Goal: Task Accomplishment & Management: Manage account settings

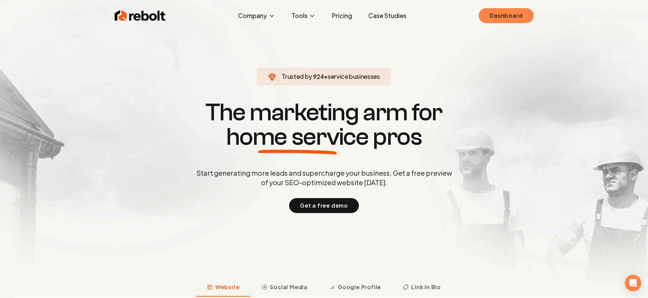
click at [508, 20] on link "Dashboard" at bounding box center [506, 15] width 55 height 15
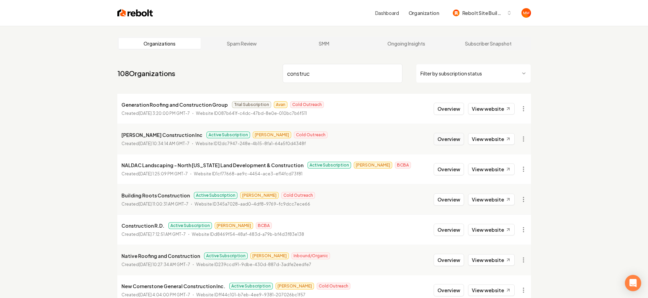
type input "construc"
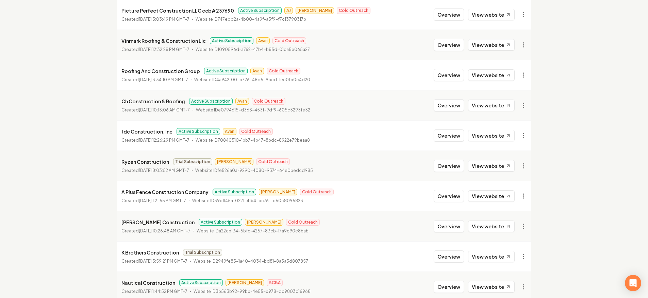
scroll to position [554, 0]
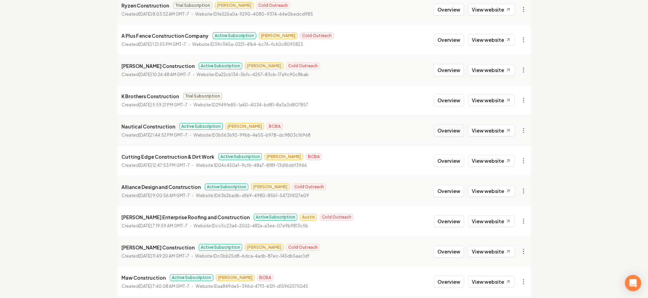
click at [446, 128] on button "Overview" at bounding box center [449, 131] width 30 height 12
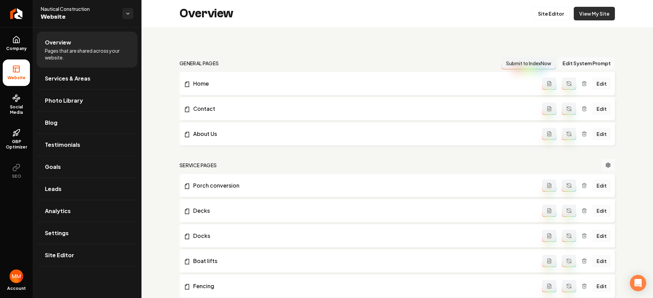
click at [582, 13] on link "View My Site" at bounding box center [594, 14] width 41 height 14
click at [13, 10] on icon "Return to dashboard" at bounding box center [16, 13] width 11 height 11
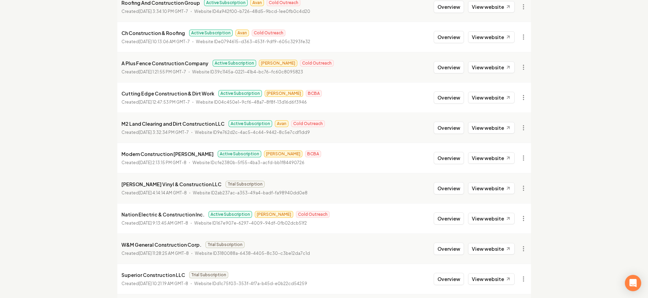
scroll to position [349, 0]
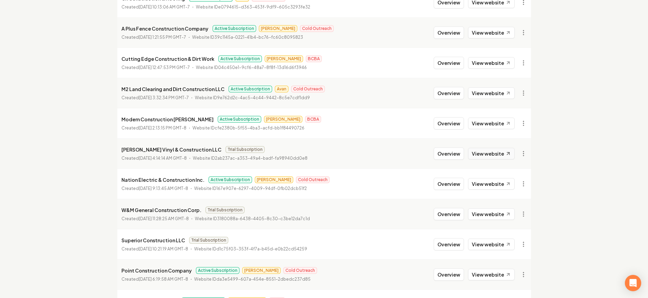
click at [493, 155] on link "View website" at bounding box center [491, 154] width 47 height 12
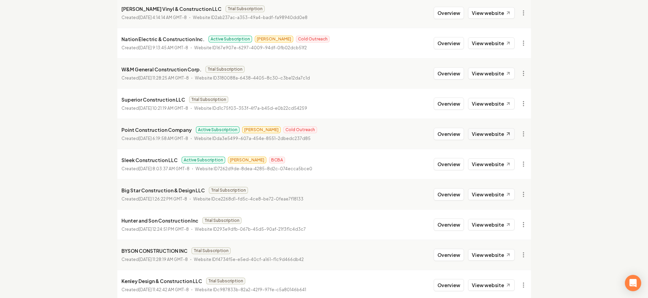
click at [492, 135] on link "View website" at bounding box center [491, 134] width 47 height 12
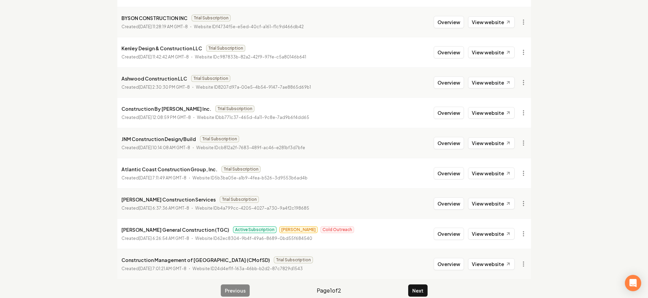
scroll to position [732, 0]
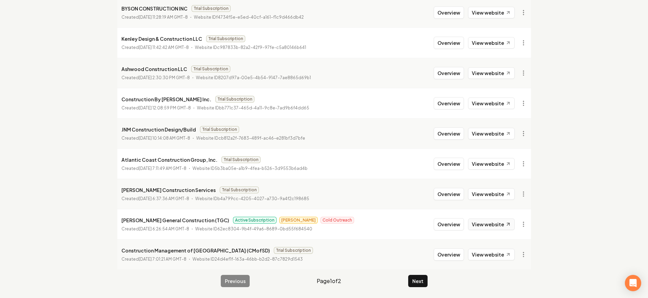
click at [486, 224] on link "View website" at bounding box center [491, 225] width 47 height 12
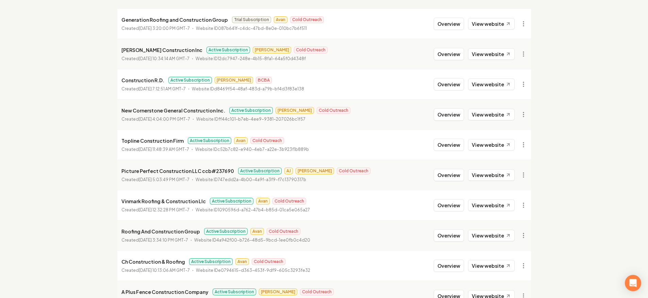
scroll to position [39, 0]
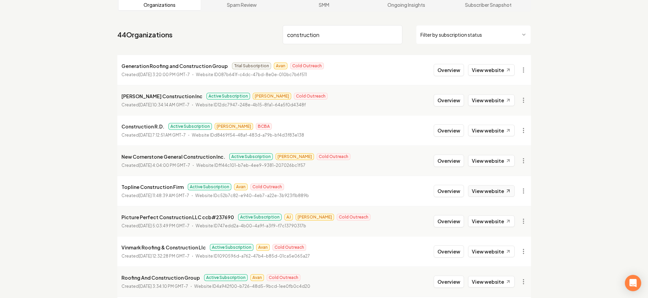
click at [492, 188] on link "View website" at bounding box center [491, 191] width 47 height 12
click at [489, 220] on link "View website" at bounding box center [491, 222] width 47 height 12
drag, startPoint x: 354, startPoint y: 35, endPoint x: 253, endPoint y: 34, distance: 100.7
click at [261, 24] on nav "44 Organizations construction Filter by subscription status" at bounding box center [324, 37] width 414 height 30
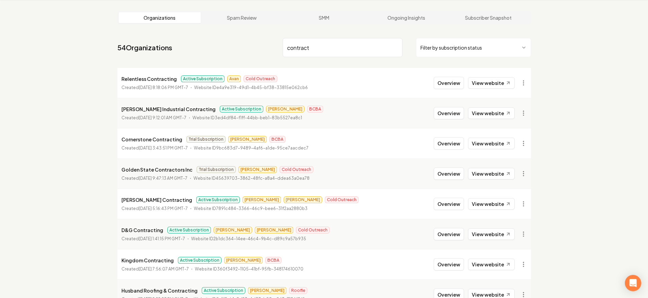
scroll to position [39, 0]
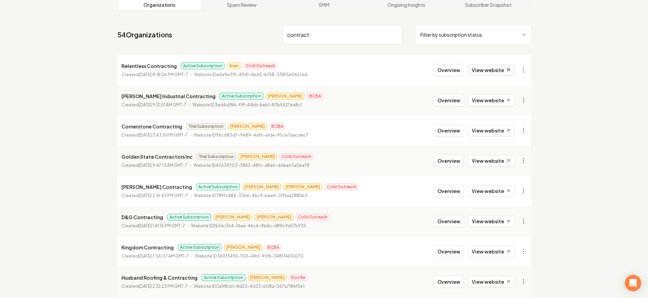
type input "contract"
click at [493, 74] on link "View website" at bounding box center [491, 70] width 47 height 12
click at [482, 191] on link "View website" at bounding box center [491, 191] width 47 height 12
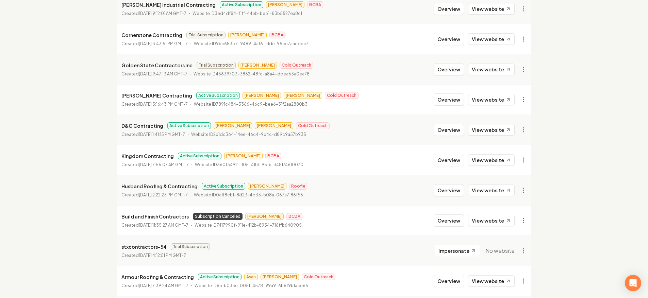
scroll to position [139, 0]
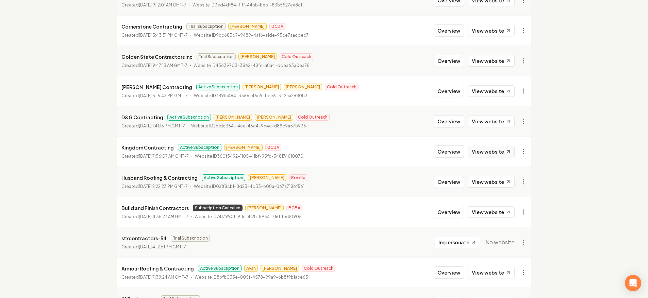
click at [496, 154] on link "View website" at bounding box center [491, 152] width 47 height 12
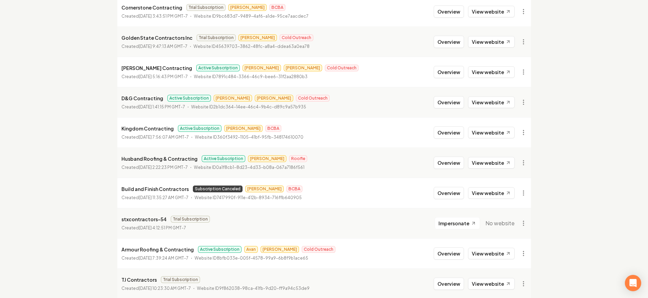
scroll to position [161, 0]
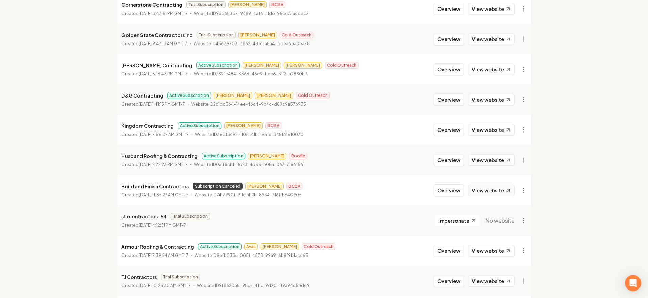
click at [489, 188] on link "View website" at bounding box center [491, 191] width 47 height 12
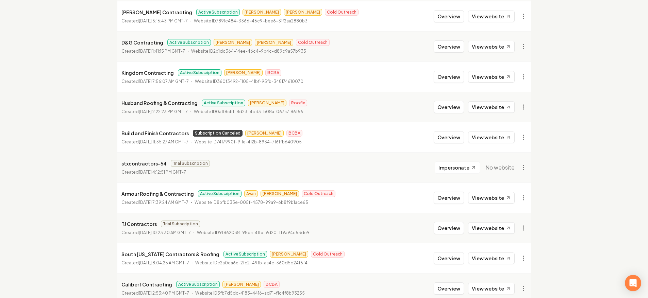
scroll to position [310, 0]
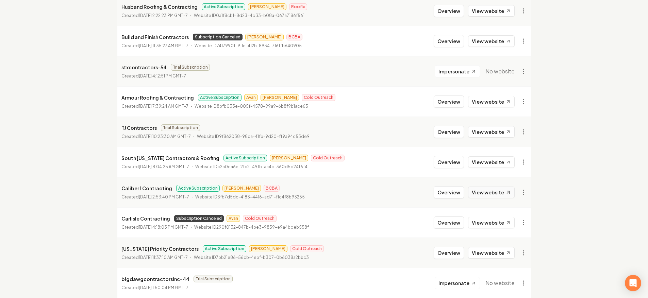
click at [497, 194] on link "View website" at bounding box center [491, 193] width 47 height 12
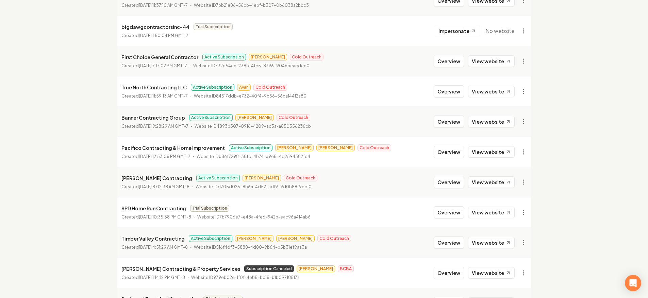
scroll to position [566, 0]
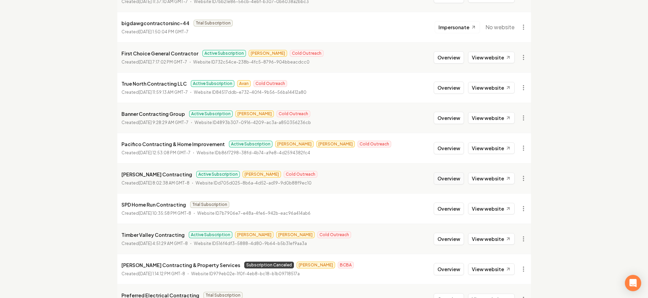
click at [444, 176] on button "Overview" at bounding box center [449, 178] width 30 height 12
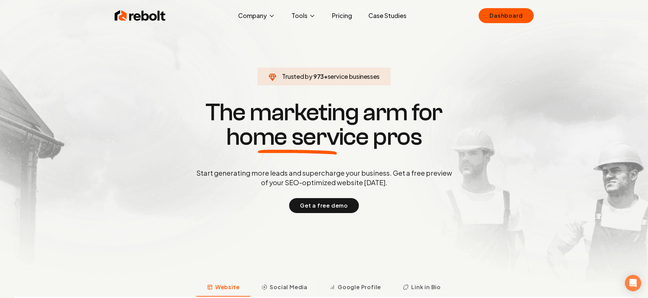
click at [498, 23] on div "Rebolt Company About Blog Jobs Tools Google Review QR Code Generator Google Bus…" at bounding box center [323, 15] width 435 height 20
click at [500, 19] on link "Dashboard" at bounding box center [506, 15] width 55 height 15
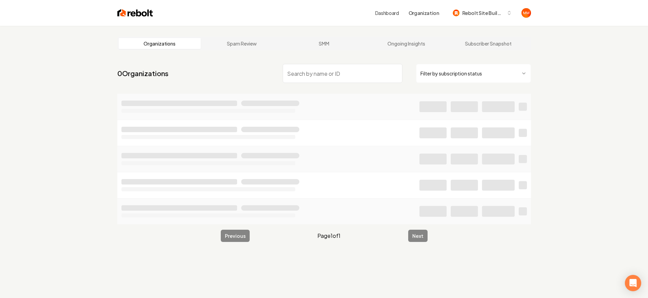
click at [356, 68] on input "search" at bounding box center [343, 73] width 120 height 19
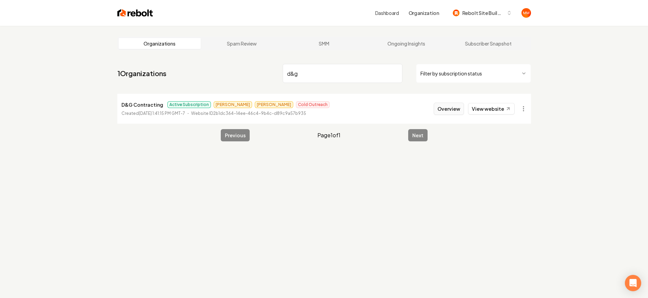
type input "d&g"
click at [442, 112] on button "Overview" at bounding box center [449, 109] width 30 height 12
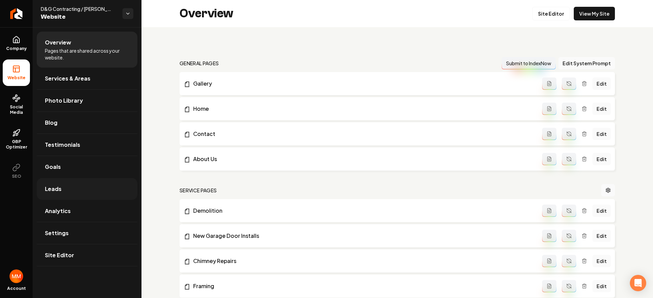
click at [78, 187] on link "Leads" at bounding box center [87, 189] width 101 height 22
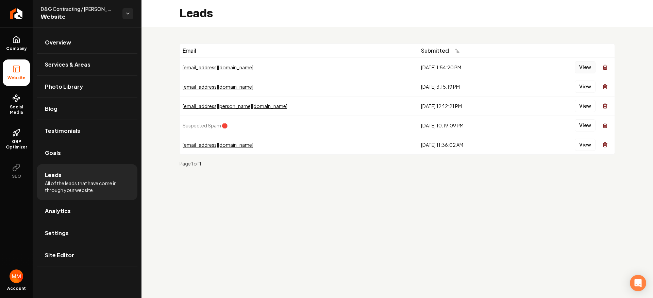
click at [586, 65] on button "View" at bounding box center [585, 67] width 21 height 12
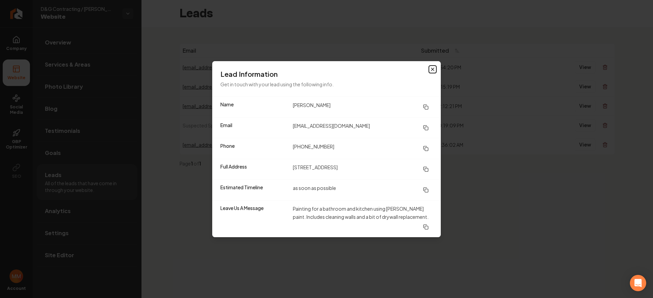
click at [434, 71] on icon "button" at bounding box center [432, 69] width 5 height 5
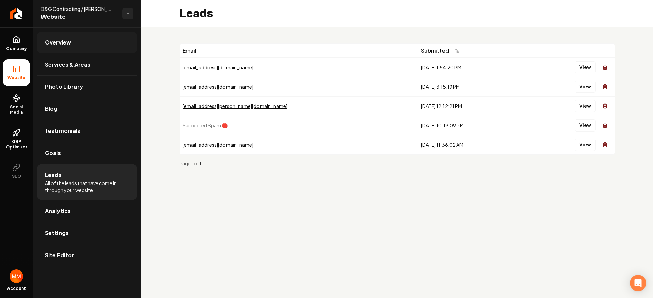
click at [72, 51] on link "Overview" at bounding box center [87, 43] width 101 height 22
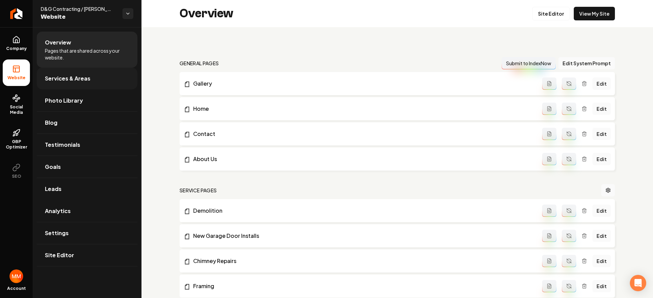
click at [81, 73] on link "Services & Areas" at bounding box center [87, 79] width 101 height 22
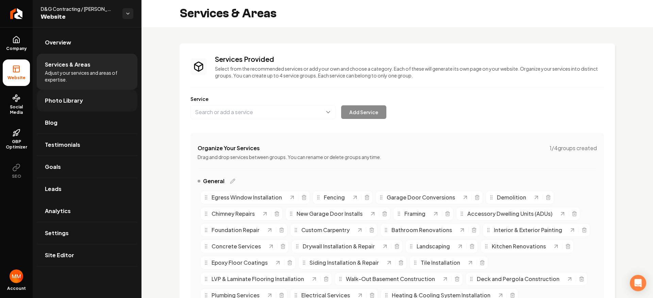
click at [78, 105] on link "Photo Library" at bounding box center [87, 101] width 101 height 22
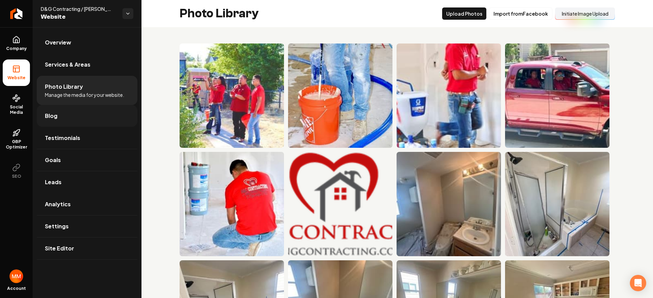
click at [76, 118] on link "Blog" at bounding box center [87, 116] width 101 height 22
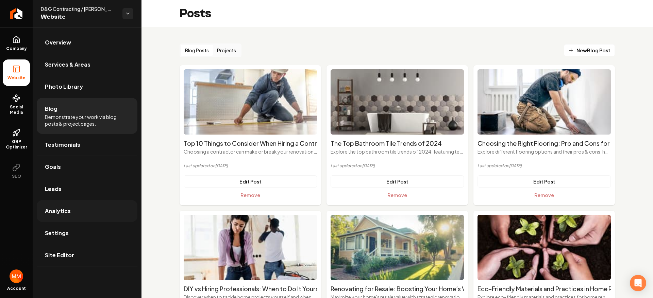
click at [71, 210] on link "Analytics" at bounding box center [87, 211] width 101 height 22
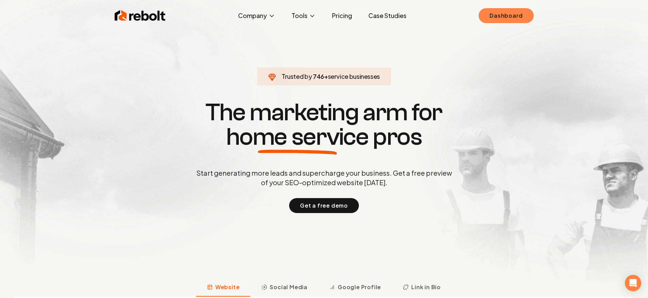
click at [502, 20] on link "Dashboard" at bounding box center [506, 15] width 55 height 15
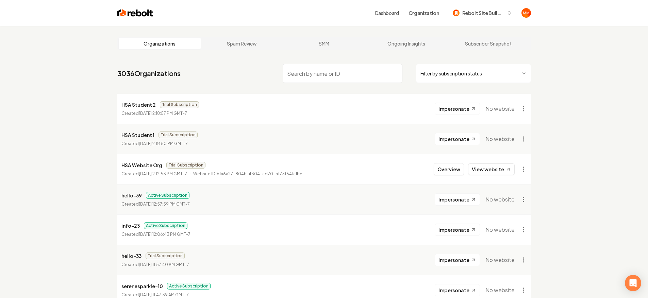
click at [309, 69] on input "search" at bounding box center [343, 73] width 120 height 19
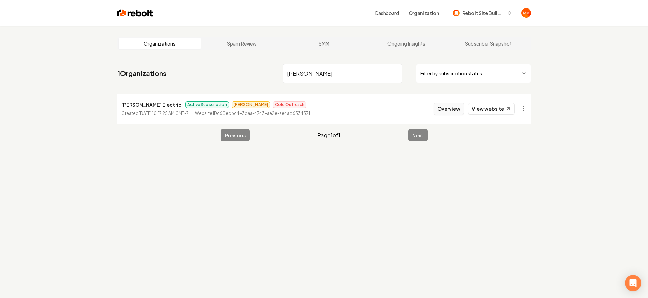
type input "[PERSON_NAME]"
click at [443, 109] on button "Overview" at bounding box center [449, 109] width 30 height 12
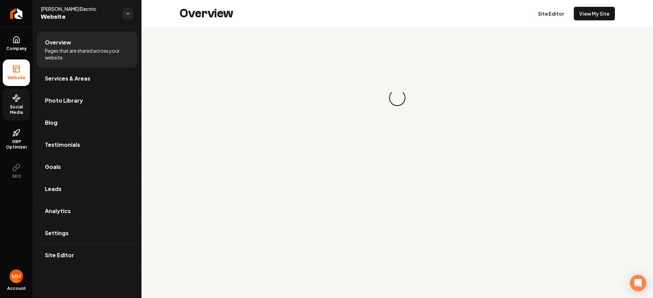
click at [19, 101] on icon at bounding box center [16, 98] width 8 height 8
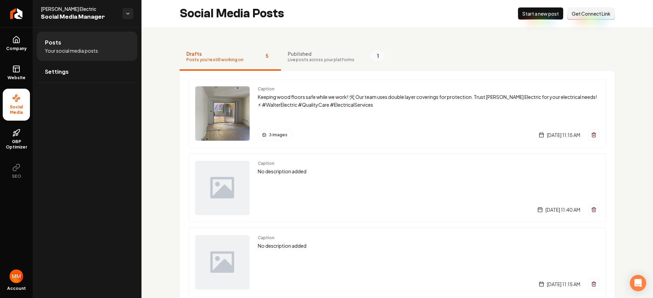
click at [321, 60] on span "Live posts across your platforms" at bounding box center [321, 59] width 67 height 5
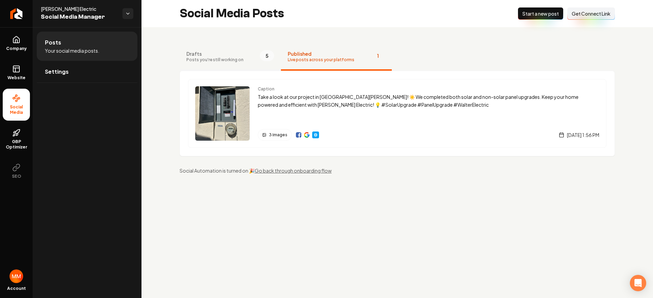
click at [247, 57] on button "Drafts Posts you're still working on 5" at bounding box center [230, 57] width 101 height 27
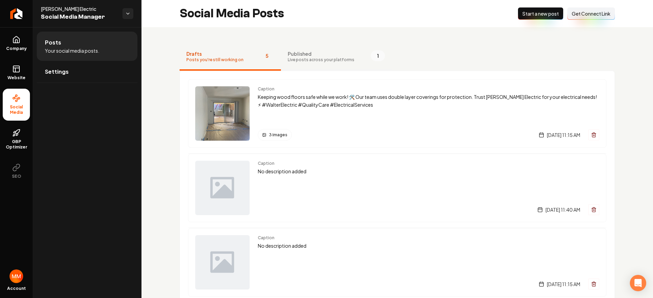
click at [330, 58] on span "Live posts across your platforms" at bounding box center [321, 59] width 67 height 5
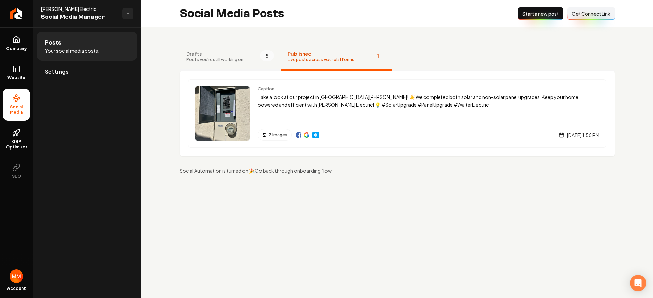
click at [249, 63] on button "Drafts Posts you're still working on 5" at bounding box center [230, 57] width 101 height 27
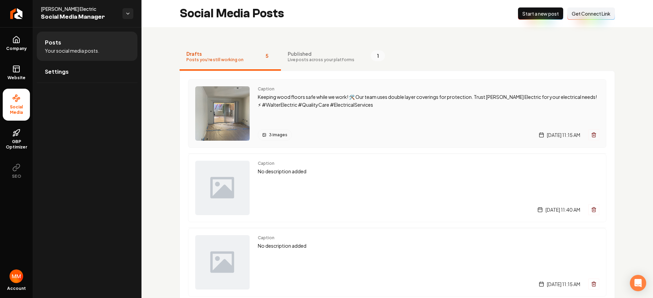
click at [384, 101] on p "Keeping wood floors safe while we work! 🛠️ Our team uses double layer coverings…" at bounding box center [429, 101] width 342 height 16
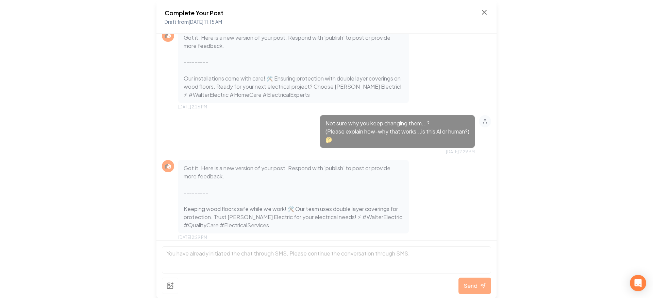
scroll to position [655, 0]
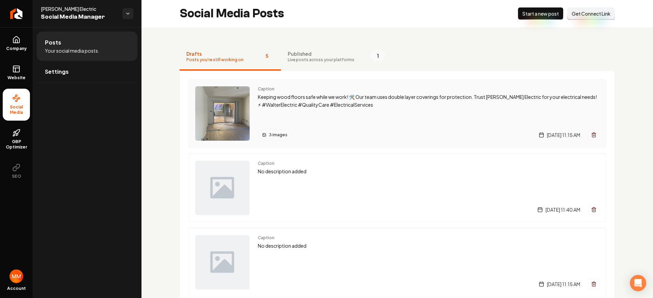
click at [317, 124] on div "Caption Keeping wood floors safe while we work! 🛠️ Our team uses double layer c…" at bounding box center [429, 113] width 342 height 54
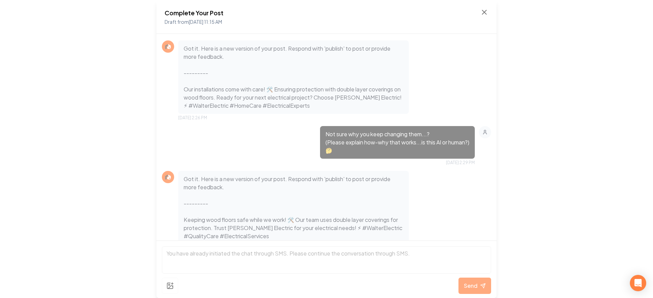
scroll to position [655, 0]
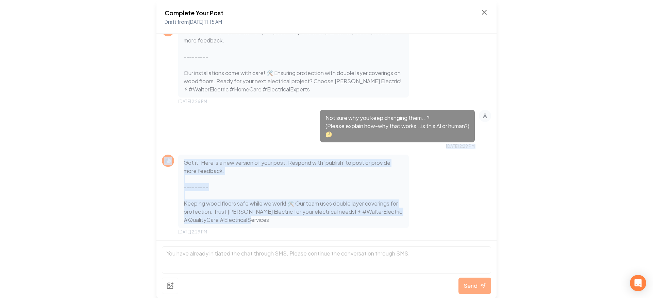
drag, startPoint x: 285, startPoint y: 224, endPoint x: 149, endPoint y: 141, distance: 158.9
click at [172, 149] on div "Stand out to new customers! Send us your latest project image with a brief one-…" at bounding box center [326, 137] width 340 height 207
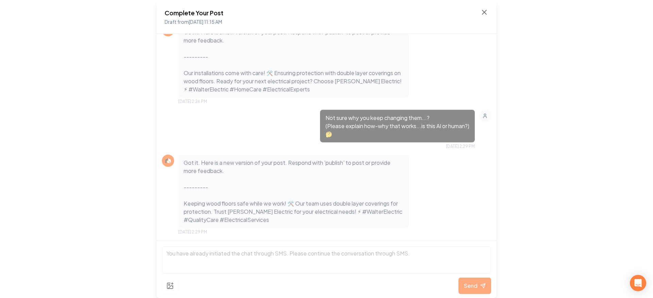
click at [111, 132] on div "Complete Your Post Draft from [DATE] 11:15 AM Stand out to new customers! Send …" at bounding box center [326, 149] width 653 height 298
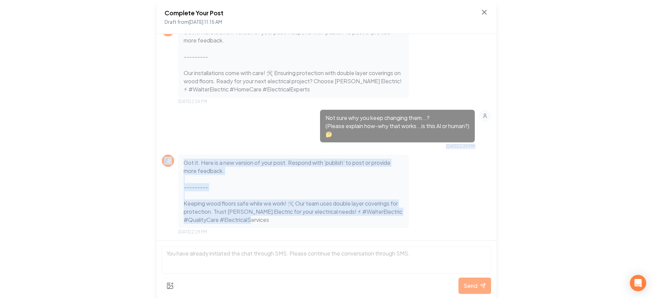
drag, startPoint x: 280, startPoint y: 216, endPoint x: 99, endPoint y: 119, distance: 204.9
click at [113, 133] on div "Complete Your Post Draft from [DATE] 11:15 AM Stand out to new customers! Send …" at bounding box center [326, 149] width 653 height 298
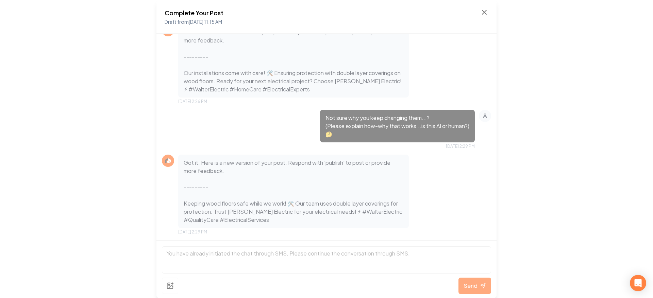
click at [100, 119] on div "Complete Your Post Draft from [DATE] 11:15 AM Stand out to new customers! Send …" at bounding box center [326, 149] width 653 height 298
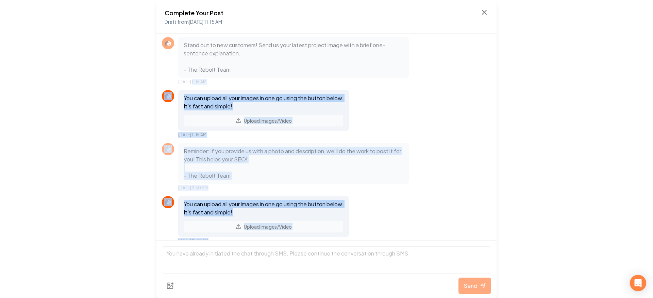
scroll to position [0, 0]
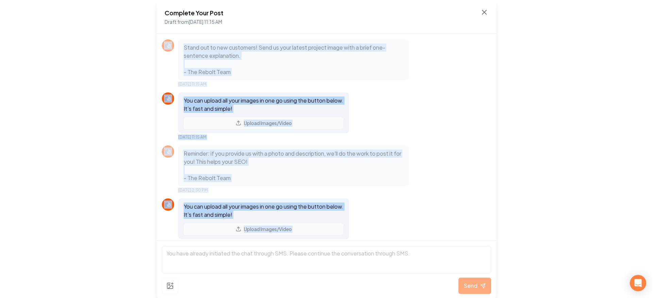
drag, startPoint x: 342, startPoint y: 221, endPoint x: 133, endPoint y: 51, distance: 268.9
click at [152, 55] on div "Complete Your Post Draft from [DATE] 11:15 AM Stand out to new customers! Send …" at bounding box center [326, 149] width 653 height 298
click at [103, 49] on div "Complete Your Post Draft from [DATE] 11:15 AM Stand out to new customers! Send …" at bounding box center [326, 149] width 653 height 298
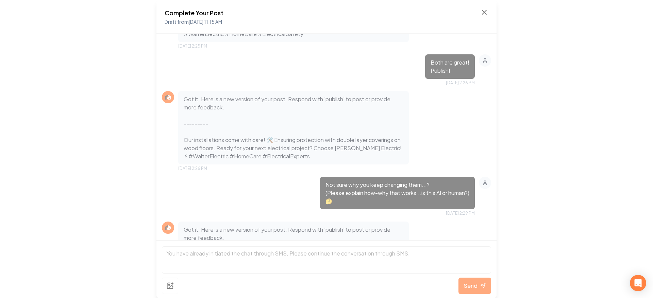
scroll to position [655, 0]
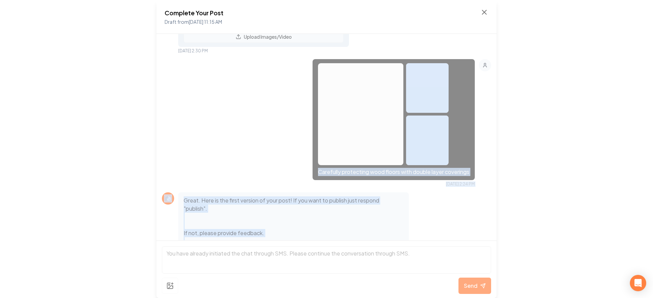
drag, startPoint x: 322, startPoint y: 219, endPoint x: 156, endPoint y: 90, distance: 209.9
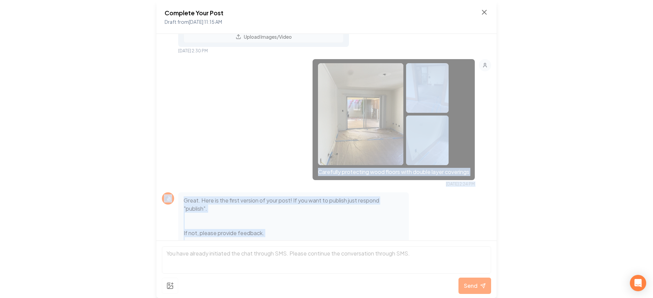
click at [158, 91] on div "Stand out to new customers! Send us your latest project image with a brief one-…" at bounding box center [326, 137] width 340 height 207
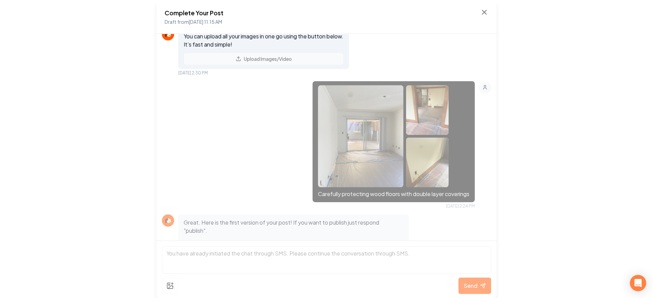
click at [115, 82] on div "Complete Your Post Draft from [DATE] 11:15 AM Stand out to new customers! Send …" at bounding box center [326, 149] width 653 height 298
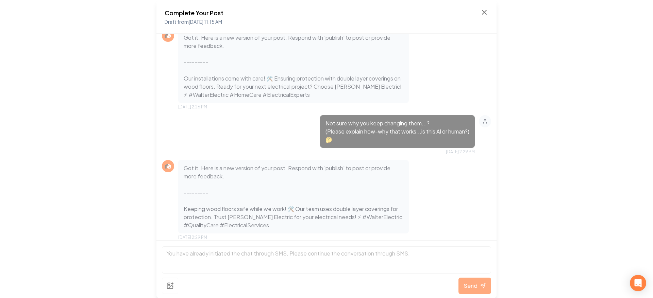
scroll to position [655, 0]
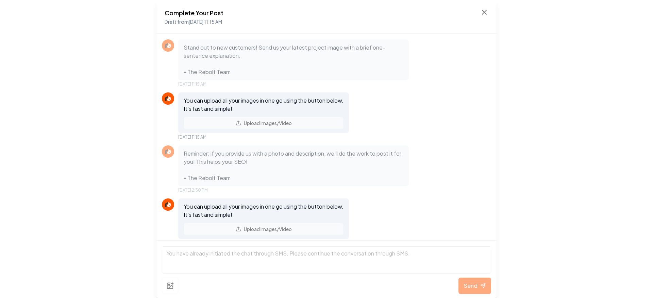
scroll to position [655, 0]
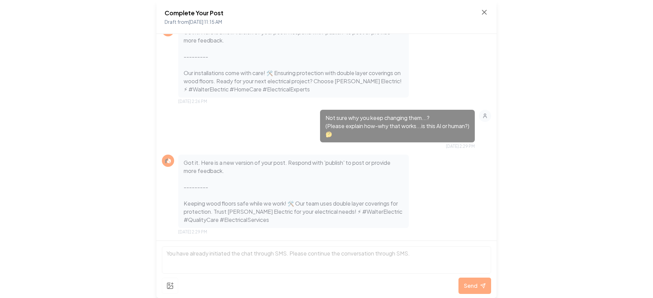
click at [490, 12] on div "Complete Your Post Draft from [DATE] 11:15 AM" at bounding box center [326, 17] width 340 height 34
click at [486, 13] on icon at bounding box center [484, 12] width 8 height 8
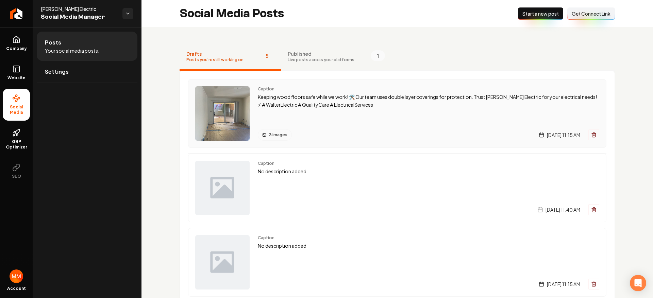
click at [325, 112] on div "Caption Keeping wood floors safe while we work! 🛠️ Our team uses double layer c…" at bounding box center [429, 113] width 342 height 54
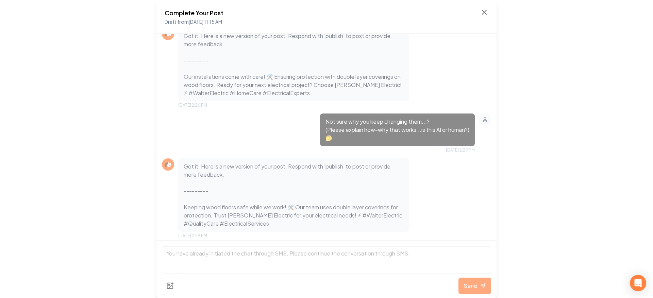
scroll to position [655, 0]
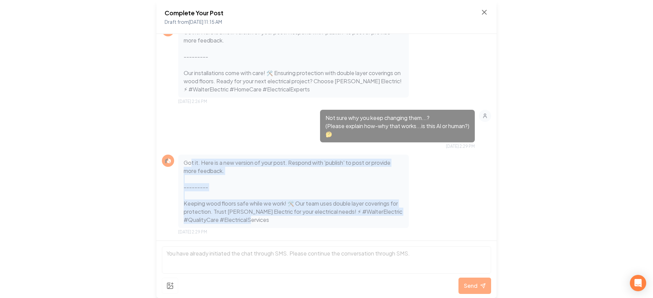
drag, startPoint x: 299, startPoint y: 231, endPoint x: 191, endPoint y: 163, distance: 127.6
click at [191, 163] on div "Got it. Here is a new version of your post. Respond with 'publish' to post or p…" at bounding box center [293, 195] width 231 height 80
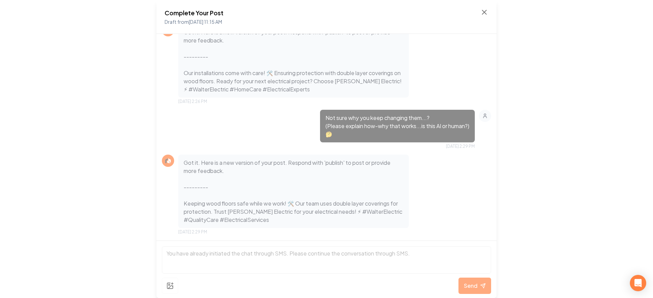
click at [130, 137] on div "Complete Your Post Draft from [DATE] 11:15 AM Stand out to new customers! Send …" at bounding box center [326, 149] width 653 height 298
click at [281, 221] on p "Got it. Here is a new version of your post. Respond with 'publish' to post or p…" at bounding box center [294, 191] width 220 height 65
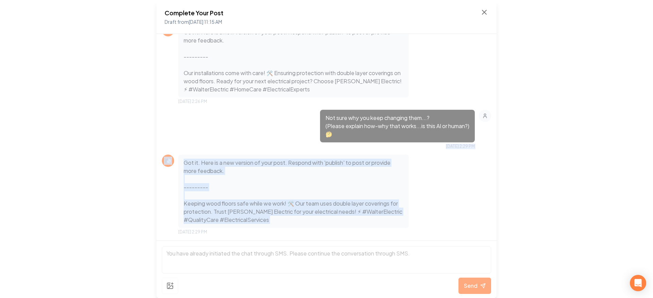
drag, startPoint x: 281, startPoint y: 221, endPoint x: 160, endPoint y: 144, distance: 144.3
click at [162, 146] on div "Stand out to new customers! Send us your latest project image with a brief one-…" at bounding box center [326, 137] width 340 height 207
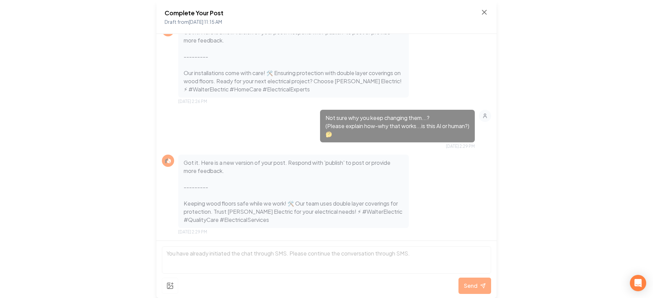
click at [131, 133] on div "Complete Your Post Draft from [DATE] 11:15 AM Stand out to new customers! Send …" at bounding box center [326, 149] width 653 height 298
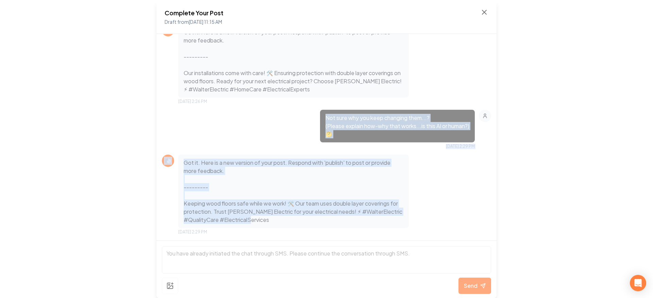
drag, startPoint x: 294, startPoint y: 219, endPoint x: 116, endPoint y: 115, distance: 206.7
click at [116, 115] on div "Complete Your Post Draft from [DATE] 11:15 AM Stand out to new customers! Send …" at bounding box center [326, 149] width 653 height 298
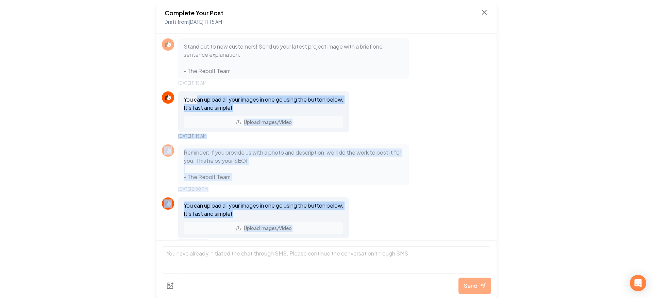
scroll to position [0, 0]
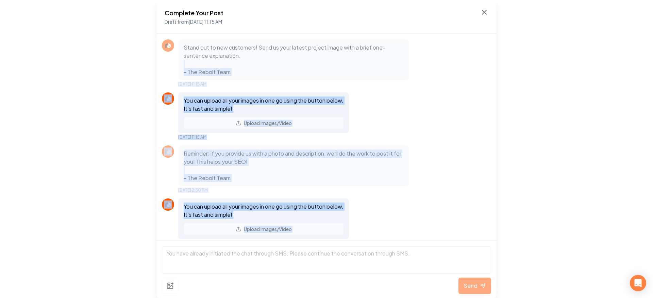
drag, startPoint x: 303, startPoint y: 227, endPoint x: 160, endPoint y: 55, distance: 224.4
click at [171, 63] on div "Stand out to new customers! Send us your latest project image with a brief one-…" at bounding box center [326, 137] width 340 height 207
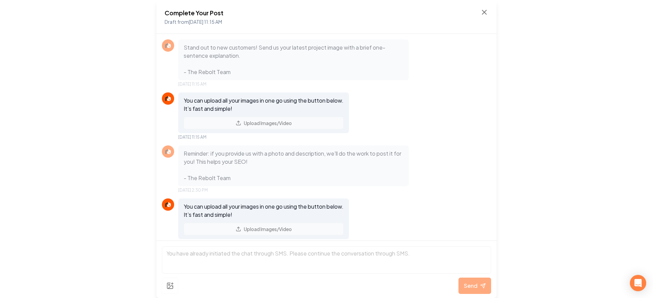
click at [119, 45] on div "Complete Your Post Draft from [DATE] 11:15 AM Stand out to new customers! Send …" at bounding box center [326, 149] width 653 height 298
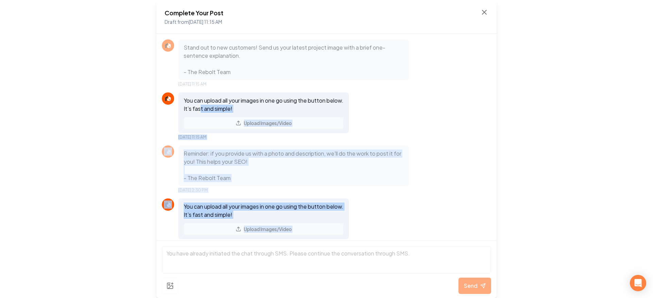
drag, startPoint x: 283, startPoint y: 215, endPoint x: 191, endPoint y: 102, distance: 146.2
click at [200, 106] on div "Stand out to new customers! Send us your latest project image with a brief one-…" at bounding box center [326, 137] width 340 height 207
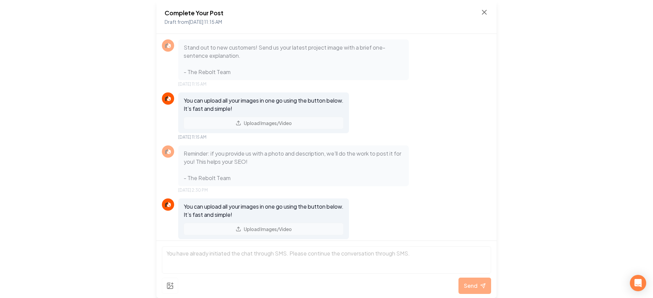
click at [119, 83] on div "Complete Your Post Draft from [DATE] 11:15 AM Stand out to new customers! Send …" at bounding box center [326, 149] width 653 height 298
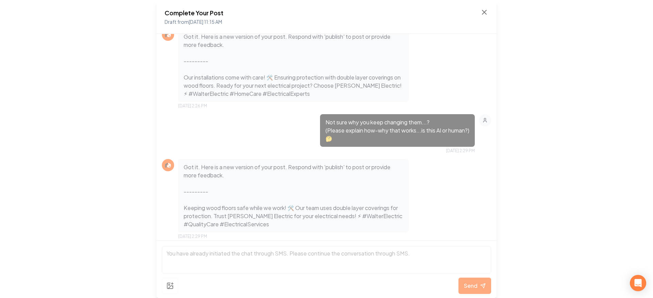
scroll to position [655, 0]
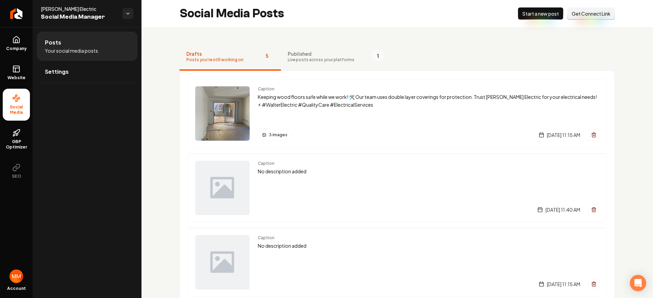
click at [332, 58] on span "Live posts across your platforms" at bounding box center [321, 59] width 67 height 5
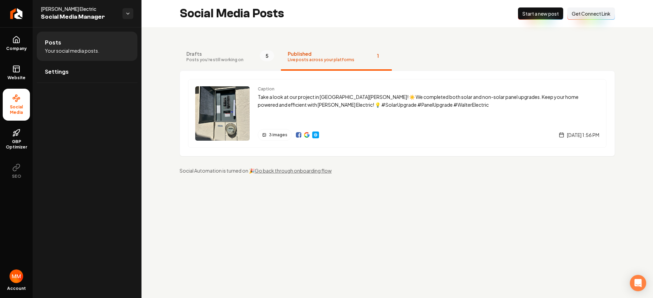
click at [235, 53] on span "Drafts" at bounding box center [214, 53] width 57 height 7
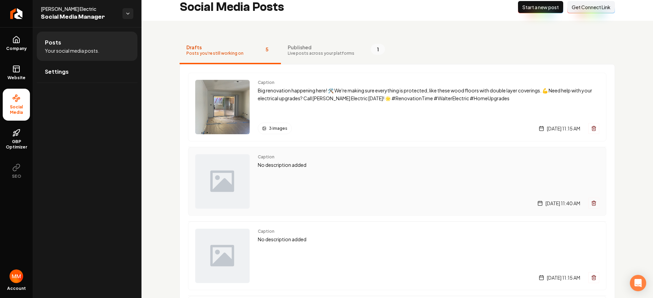
scroll to position [58, 0]
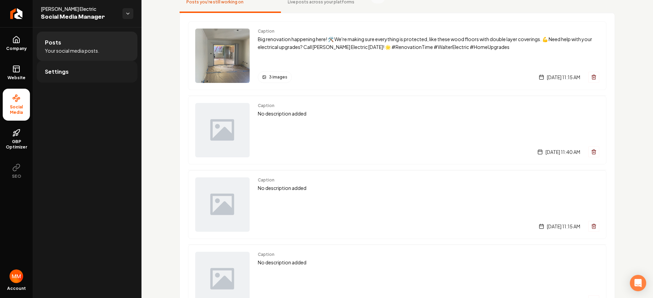
click at [89, 76] on link "Settings" at bounding box center [87, 72] width 101 height 22
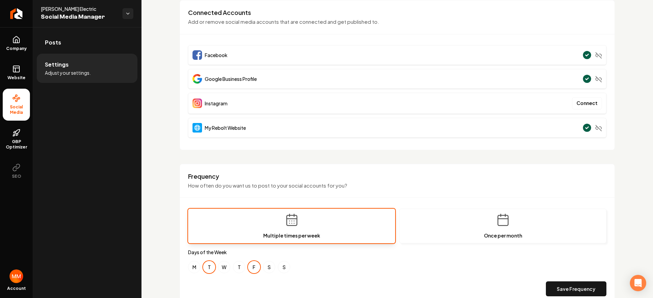
scroll to position [192, 0]
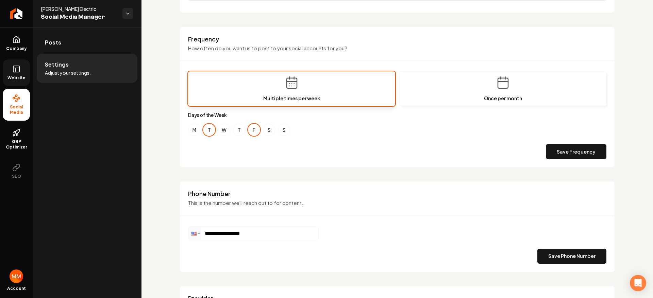
click at [19, 69] on rect at bounding box center [16, 69] width 6 height 6
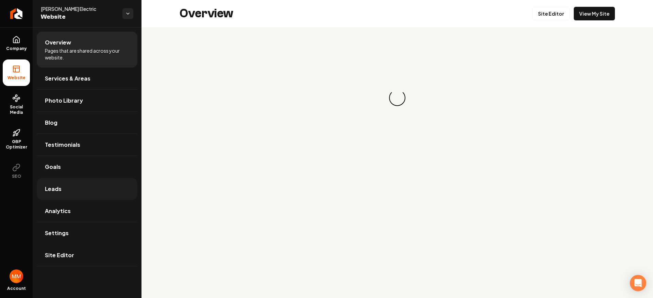
click at [84, 183] on link "Leads" at bounding box center [87, 189] width 101 height 22
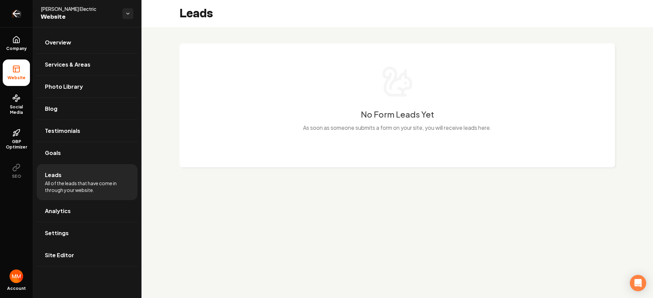
click at [20, 15] on icon "Return to dashboard" at bounding box center [16, 13] width 11 height 11
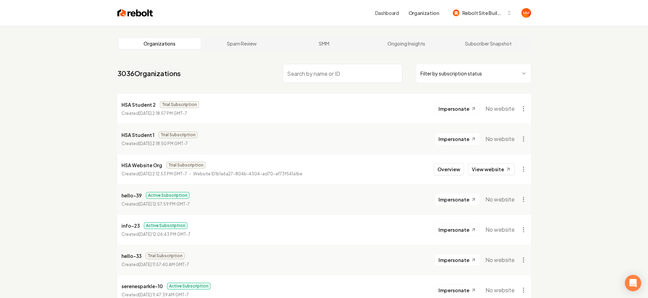
click at [348, 78] on input "search" at bounding box center [343, 73] width 120 height 19
type input "[PERSON_NAME]"
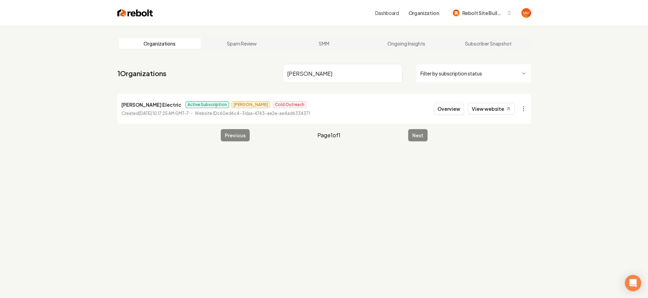
click at [395, 75] on input "[PERSON_NAME]" at bounding box center [343, 73] width 120 height 19
